Goal: Share content

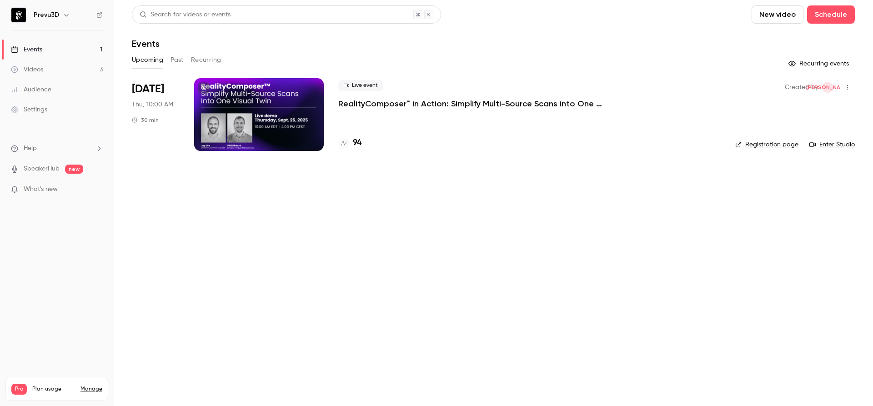
click at [568, 226] on main "Search for videos or events New video Schedule Events Upcoming Past Recurring R…" at bounding box center [493, 203] width 759 height 406
click at [244, 104] on div at bounding box center [259, 114] width 130 height 73
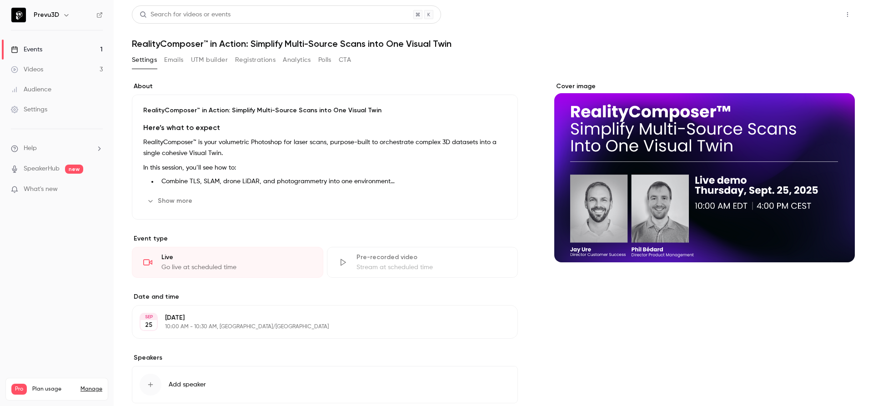
click at [810, 10] on button "Share" at bounding box center [815, 14] width 36 height 18
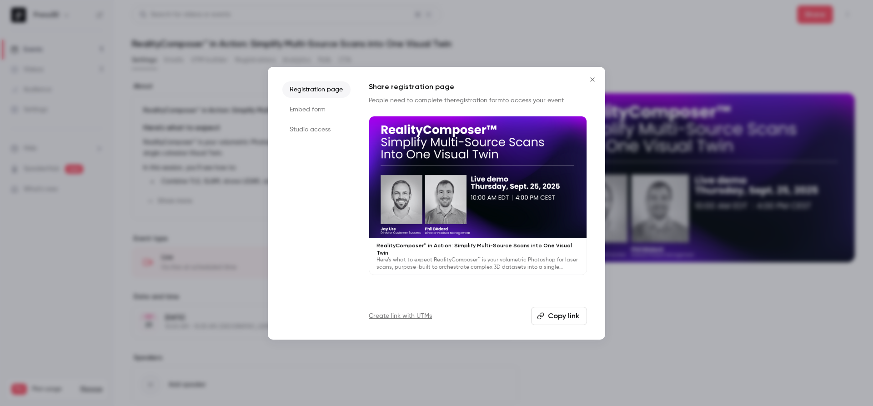
click at [557, 319] on button "Copy link" at bounding box center [559, 316] width 56 height 18
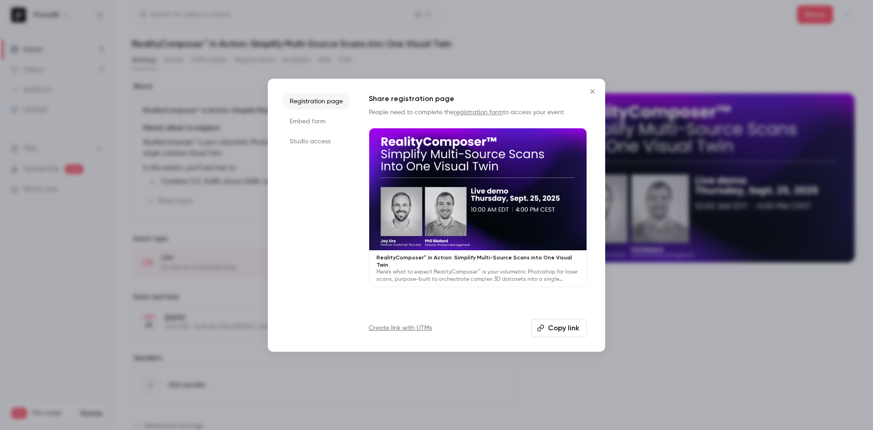
click at [590, 89] on icon "Close" at bounding box center [592, 91] width 11 height 7
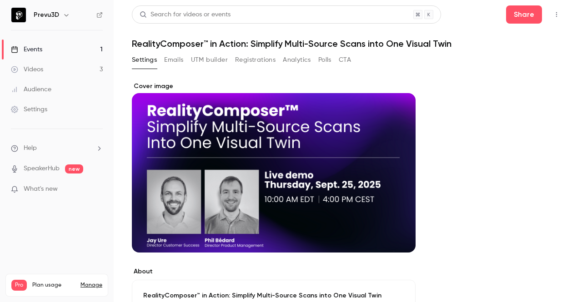
click at [554, 15] on button "button" at bounding box center [556, 14] width 15 height 15
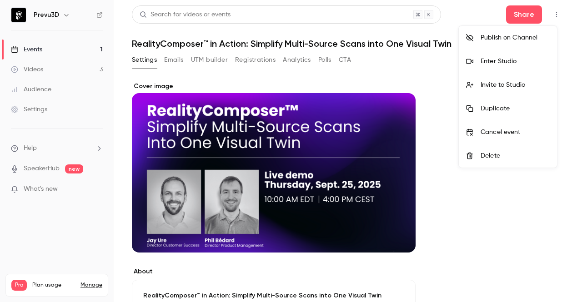
click at [503, 63] on div "Enter Studio" at bounding box center [515, 61] width 69 height 9
